Goal: Information Seeking & Learning: Learn about a topic

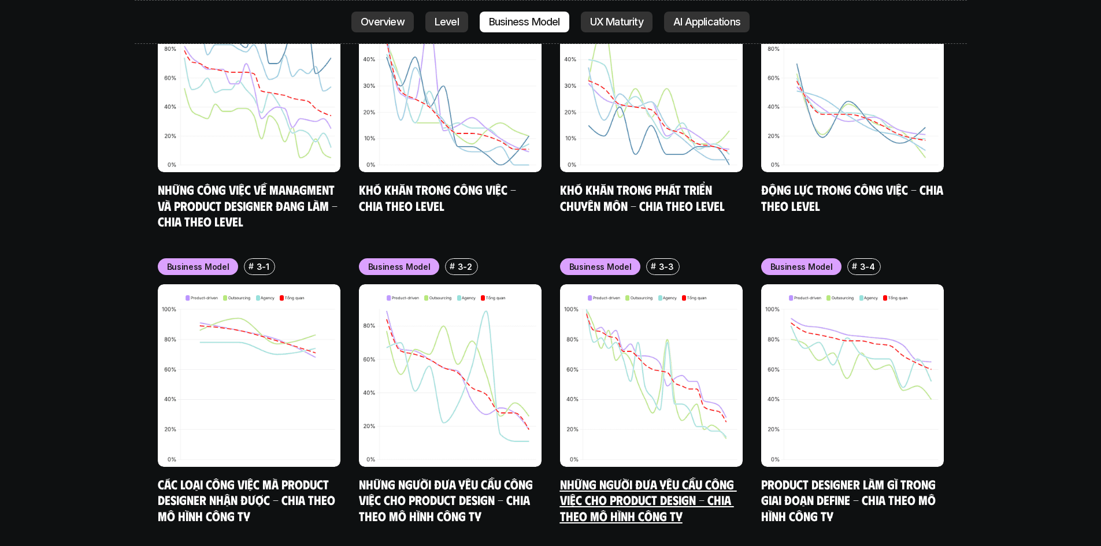
scroll to position [4618, 0]
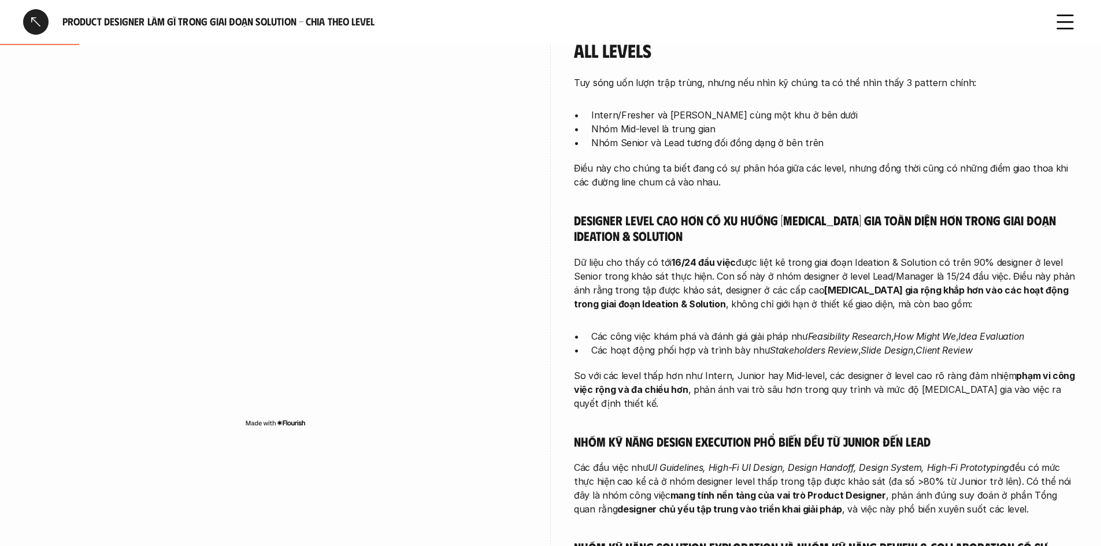
scroll to position [347, 0]
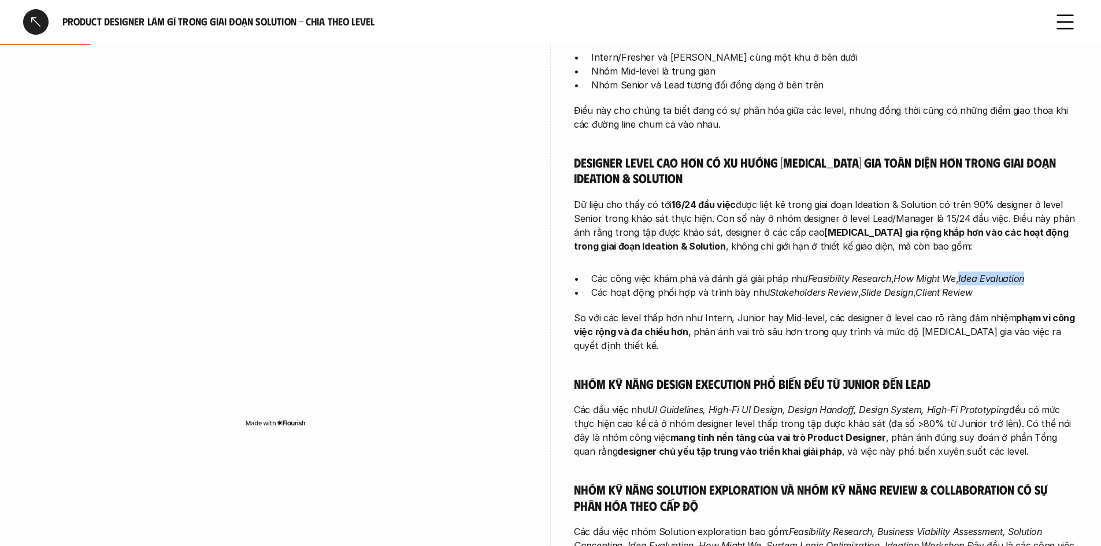
drag, startPoint x: 963, startPoint y: 279, endPoint x: 1029, endPoint y: 279, distance: 65.3
click at [1024, 279] on em "Idea Evaluation" at bounding box center [991, 279] width 66 height 12
copy em "Idea Evaluation"
click at [928, 268] on div "Tuy sóng uốn lượn trập trùng, nhưng nếu nhìn kỹ chúng ta có thể nhìn thấy 3 pat…" at bounding box center [826, 452] width 504 height 868
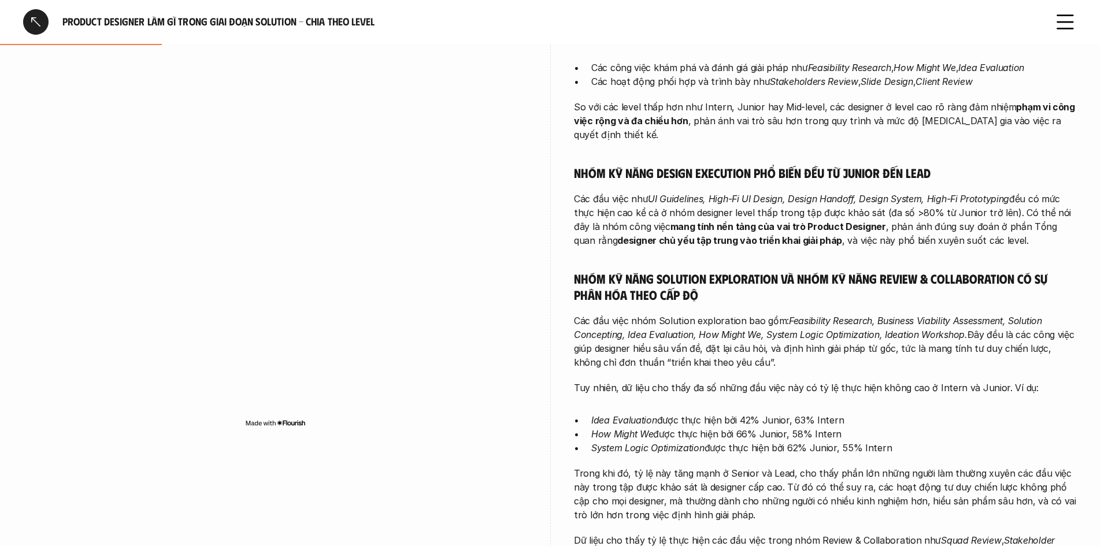
scroll to position [578, 0]
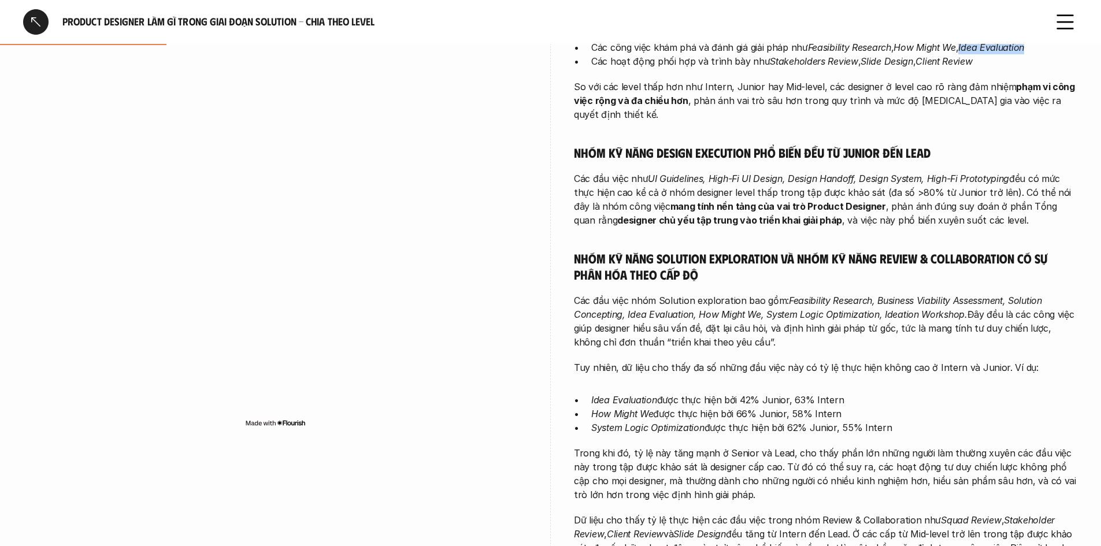
drag, startPoint x: 1021, startPoint y: 50, endPoint x: 964, endPoint y: 48, distance: 57.3
click at [964, 48] on p "Các công việc khám phá và đánh giá giải pháp như Feasibility Research , How Mig…" at bounding box center [834, 47] width 487 height 14
copy em "Idea Evaluation"
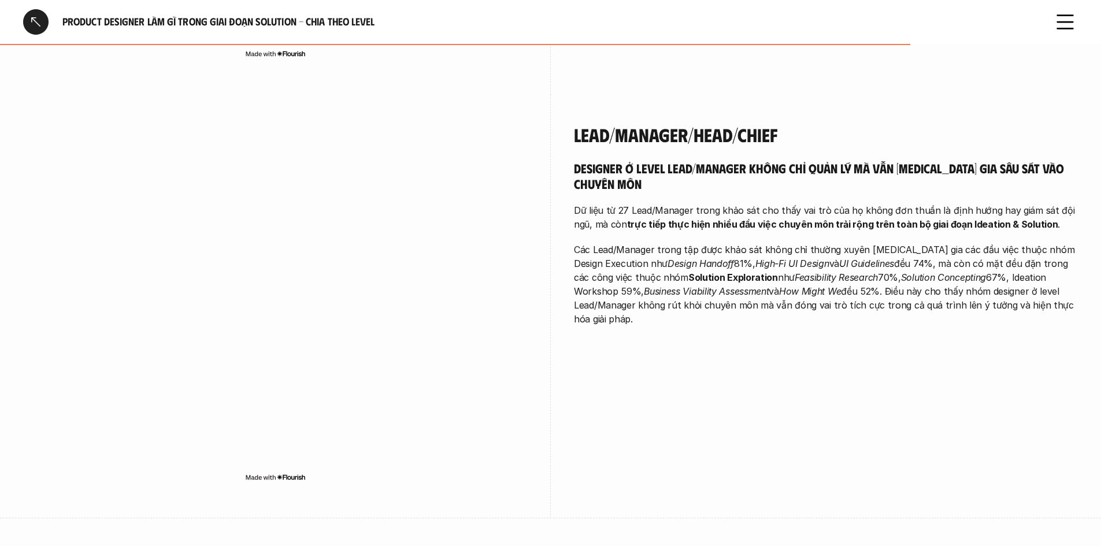
scroll to position [2853, 0]
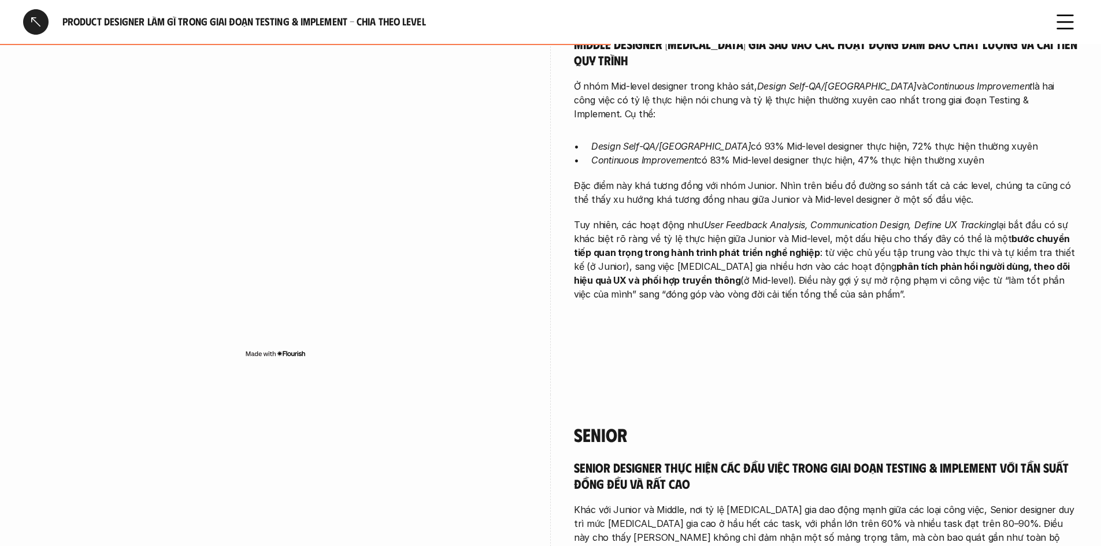
scroll to position [1707, 0]
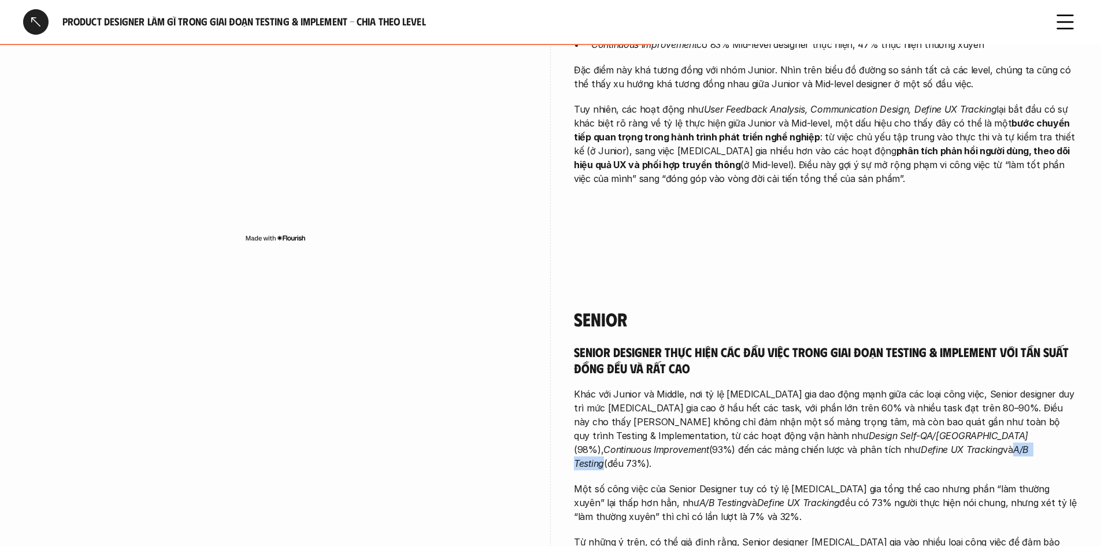
drag, startPoint x: 737, startPoint y: 418, endPoint x: 691, endPoint y: 419, distance: 45.7
click at [691, 444] on em "A/B Testing" at bounding box center [802, 456] width 457 height 25
copy em "A/B Testing"
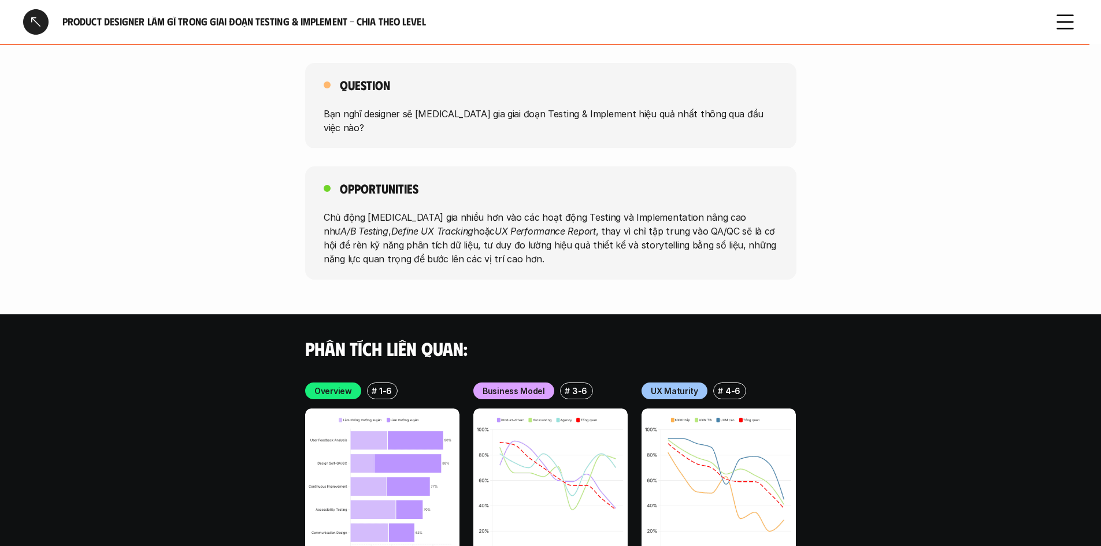
scroll to position [2916, 0]
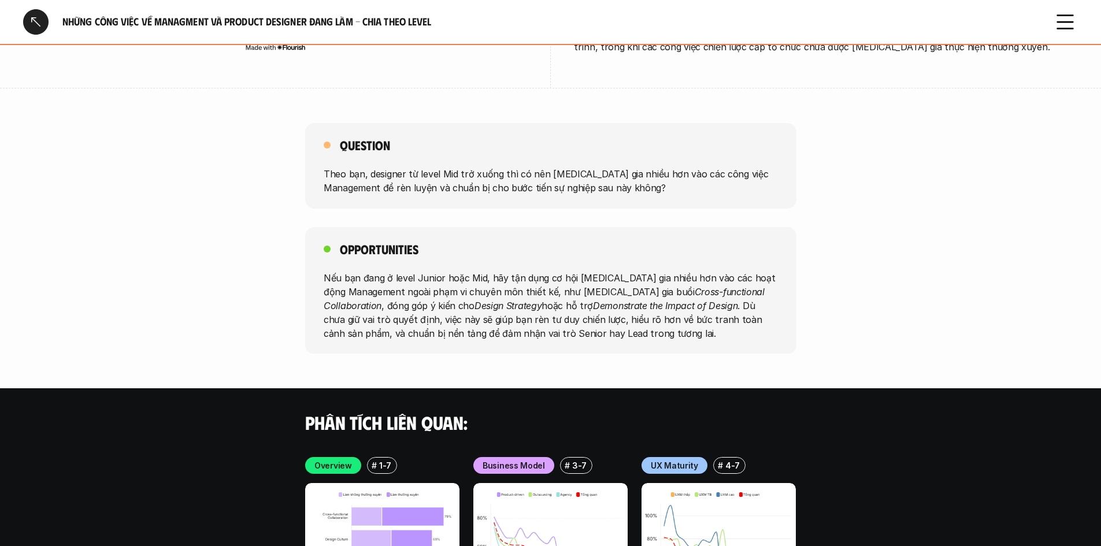
scroll to position [2081, 0]
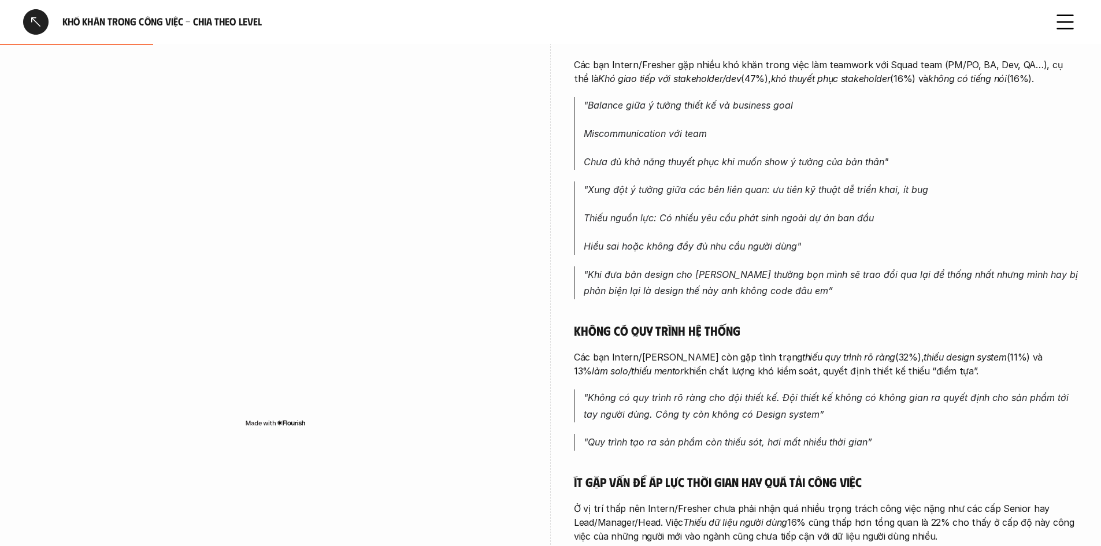
scroll to position [751, 0]
